Goal: Entertainment & Leisure: Browse casually

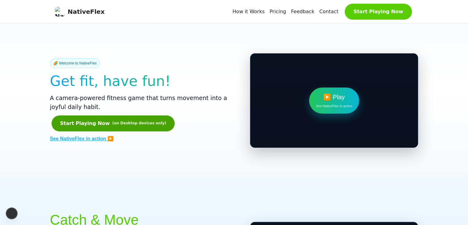
click at [111, 131] on button "Start Playing Now (on Desktop devices only)" at bounding box center [113, 123] width 123 height 16
click at [114, 126] on span "(on Desktop devices only)" at bounding box center [139, 123] width 54 height 6
click at [130, 126] on span "(on Desktop devices only)" at bounding box center [139, 123] width 54 height 6
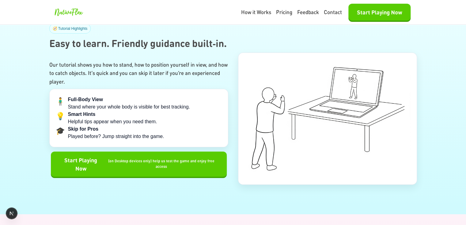
scroll to position [1257, 0]
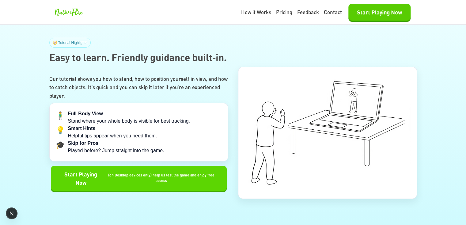
click at [132, 178] on span "(on Desktop devices only) help us test the game and enjoy free access" at bounding box center [161, 177] width 113 height 11
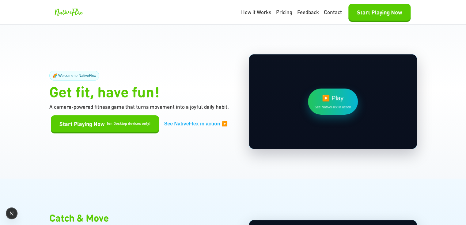
click at [226, 51] on section "🌈 Welcome to NativeFlex Get fit, have fun! A camera-powered fitness game that t…" at bounding box center [233, 102] width 466 height 154
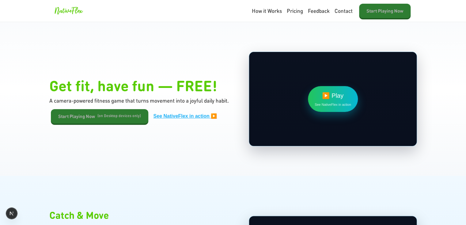
click at [150, 150] on section "Get fit, have fun — FREE! A camera-powered fitness game that turns movement int…" at bounding box center [233, 99] width 466 height 154
